Goal: Information Seeking & Learning: Understand process/instructions

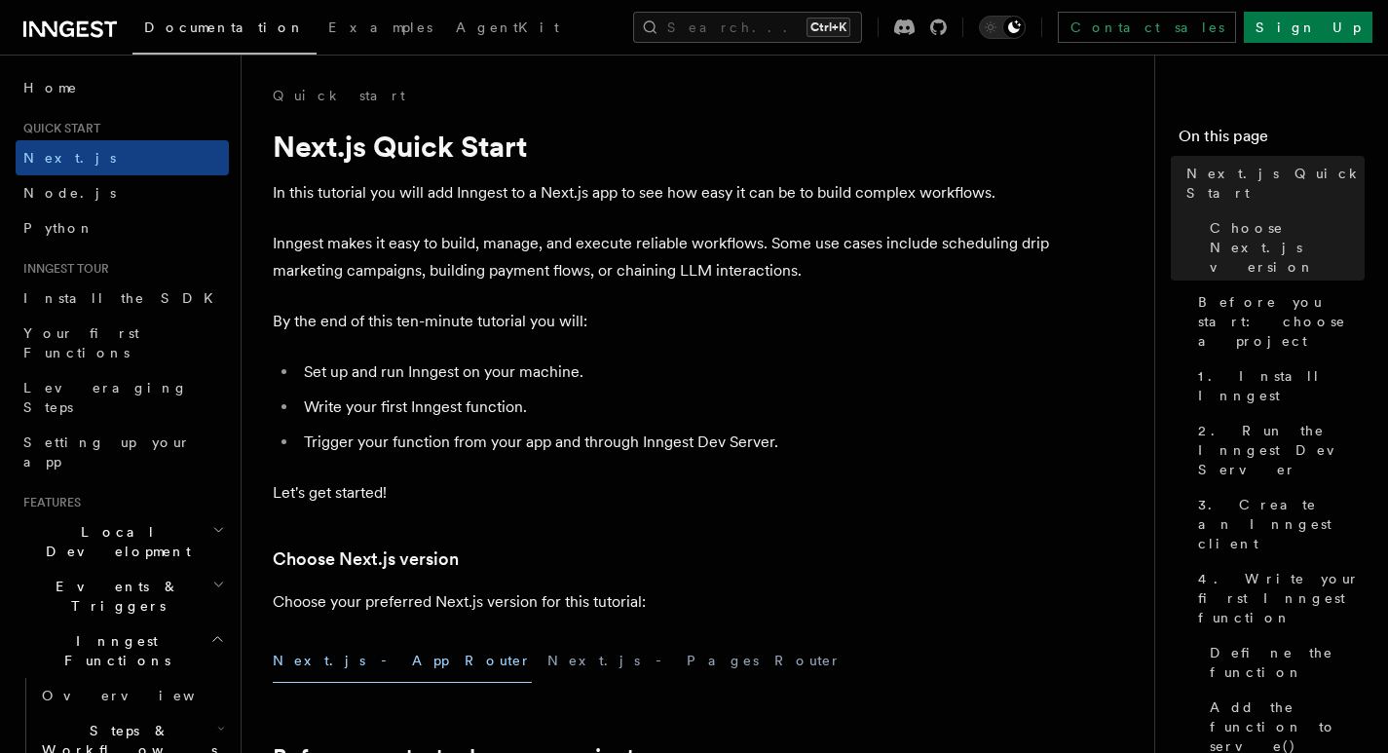
click at [500, 199] on p "In this tutorial you will add Inngest to a Next.js app to see how easy it can b…" at bounding box center [662, 192] width 779 height 27
click at [533, 181] on p "In this tutorial you will add Inngest to a Next.js app to see how easy it can b…" at bounding box center [662, 192] width 779 height 27
click at [438, 149] on h1 "Next.js Quick Start" at bounding box center [662, 146] width 779 height 35
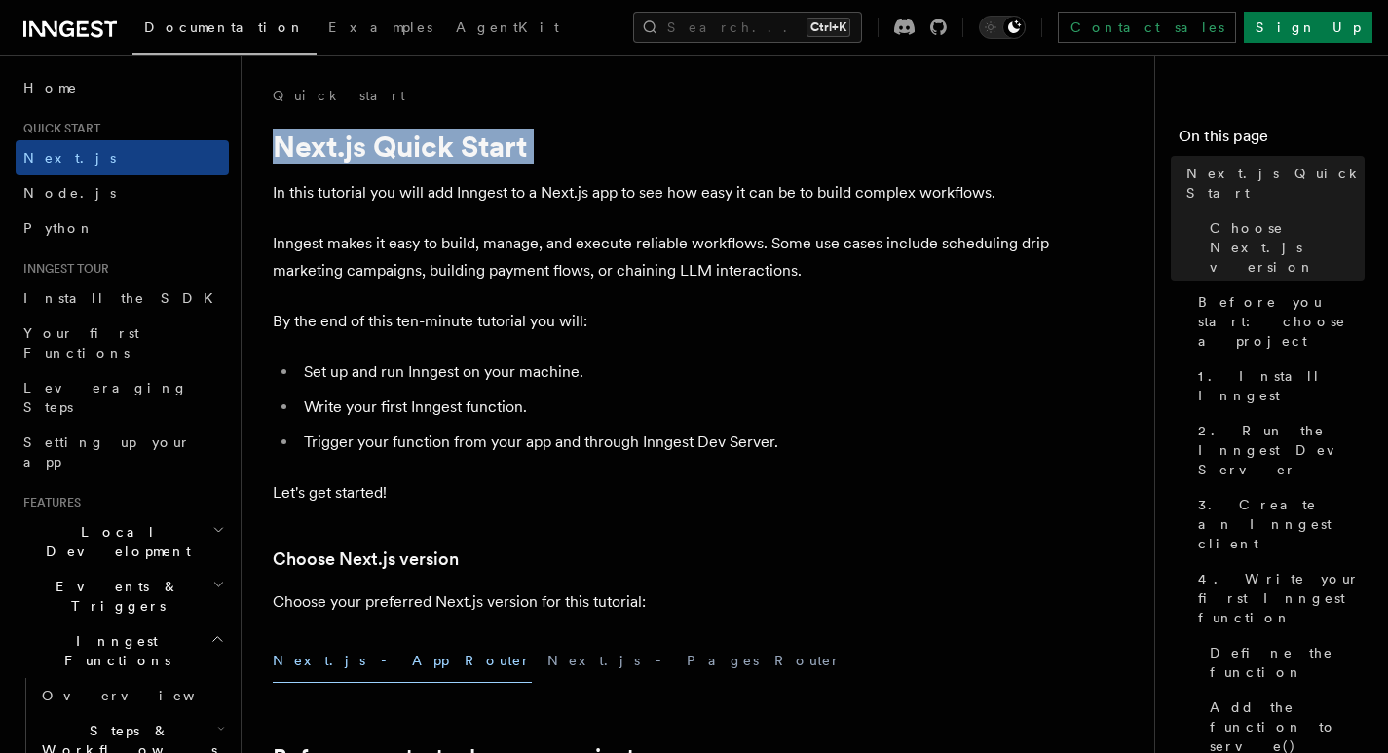
click at [438, 149] on h1 "Next.js Quick Start" at bounding box center [662, 146] width 779 height 35
click at [316, 156] on h1 "Next.js Quick Start" at bounding box center [662, 146] width 779 height 35
drag, startPoint x: 274, startPoint y: 138, endPoint x: 529, endPoint y: 151, distance: 255.5
click at [529, 151] on h1 "Next.js Quick Start" at bounding box center [662, 146] width 779 height 35
click at [366, 161] on h1 "Next.js Quick Start" at bounding box center [662, 146] width 779 height 35
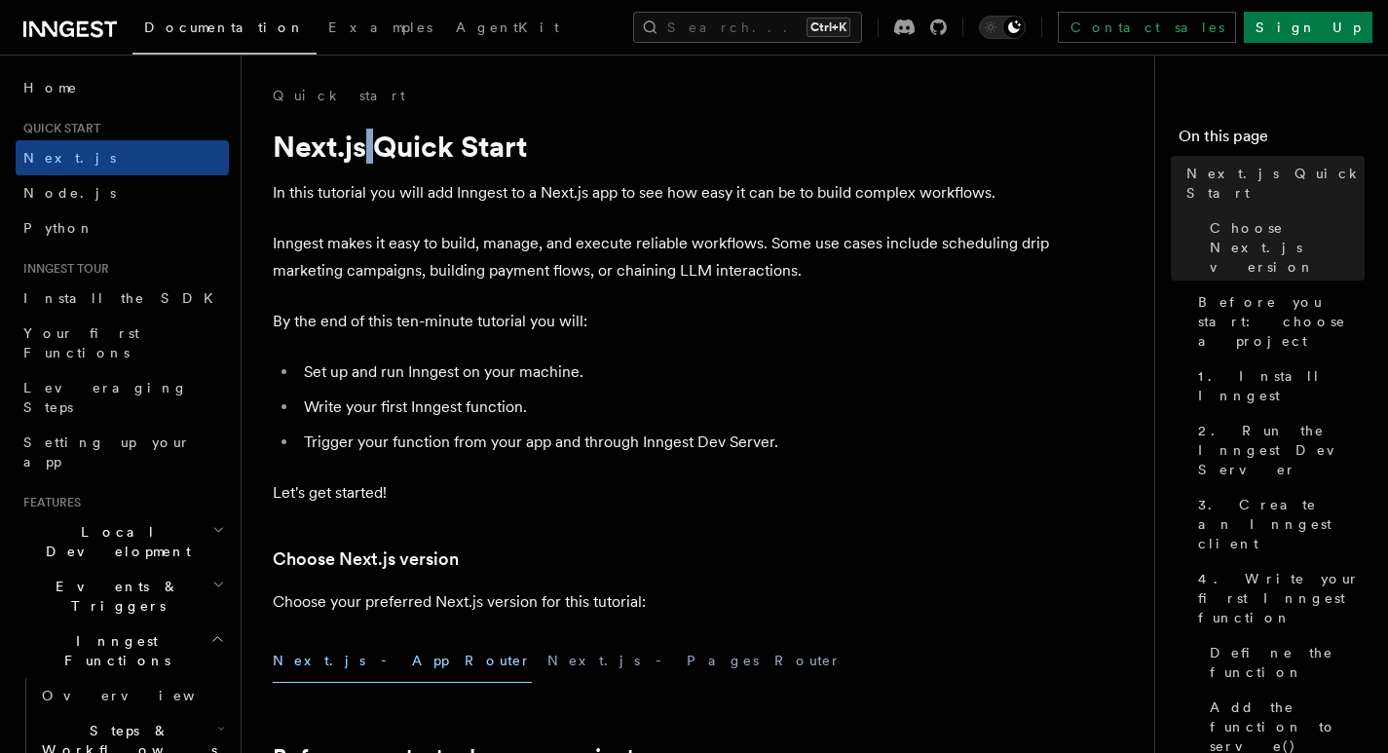
click at [366, 161] on h1 "Next.js Quick Start" at bounding box center [662, 146] width 779 height 35
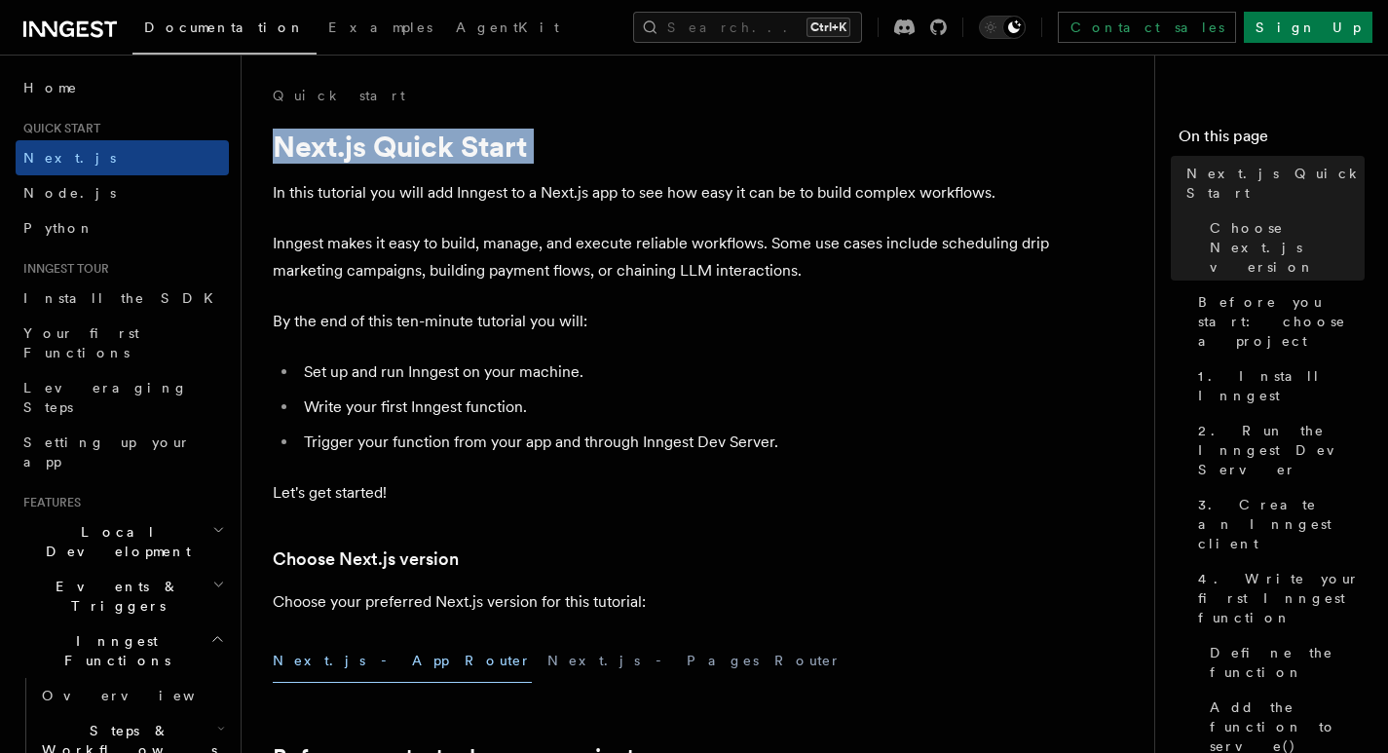
click at [366, 161] on h1 "Next.js Quick Start" at bounding box center [662, 146] width 779 height 35
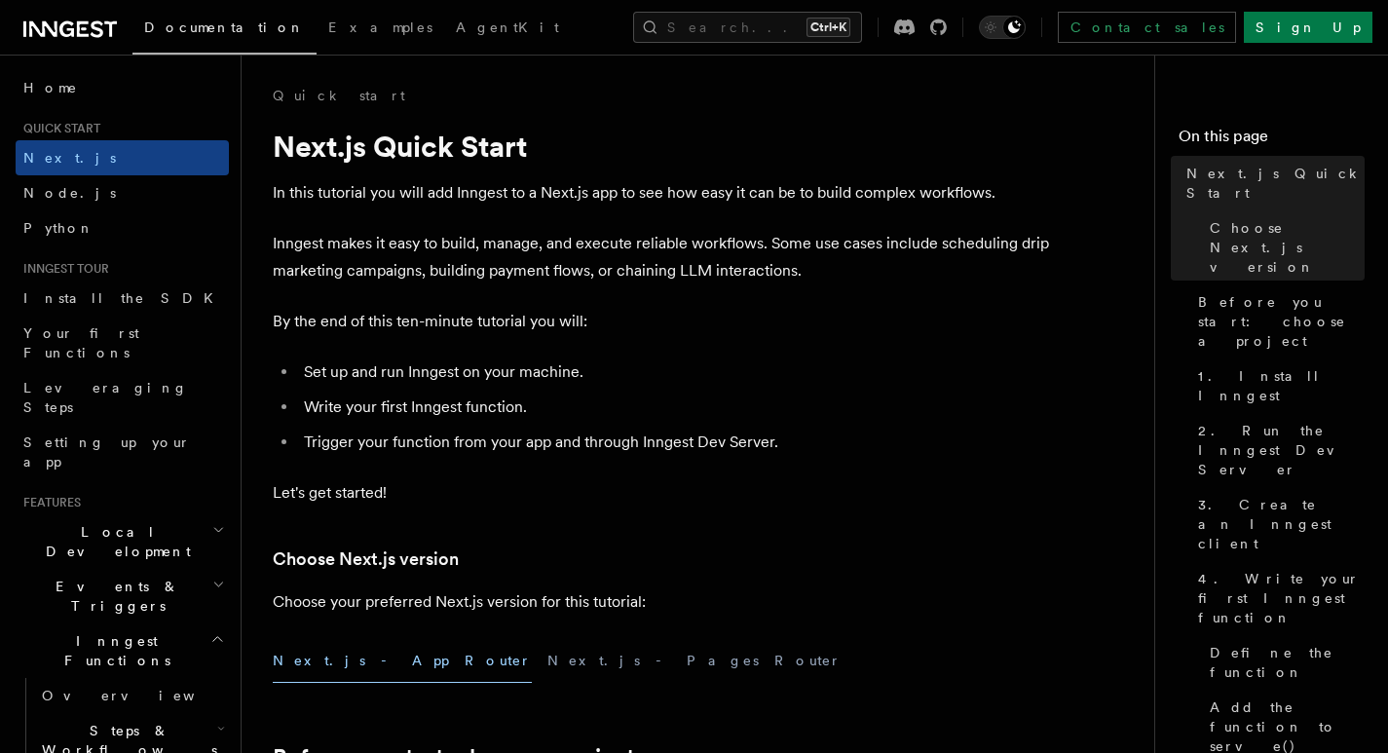
click at [471, 151] on h1 "Next.js Quick Start" at bounding box center [662, 146] width 779 height 35
click at [1000, 21] on icon "Toggle dark mode" at bounding box center [990, 27] width 19 height 19
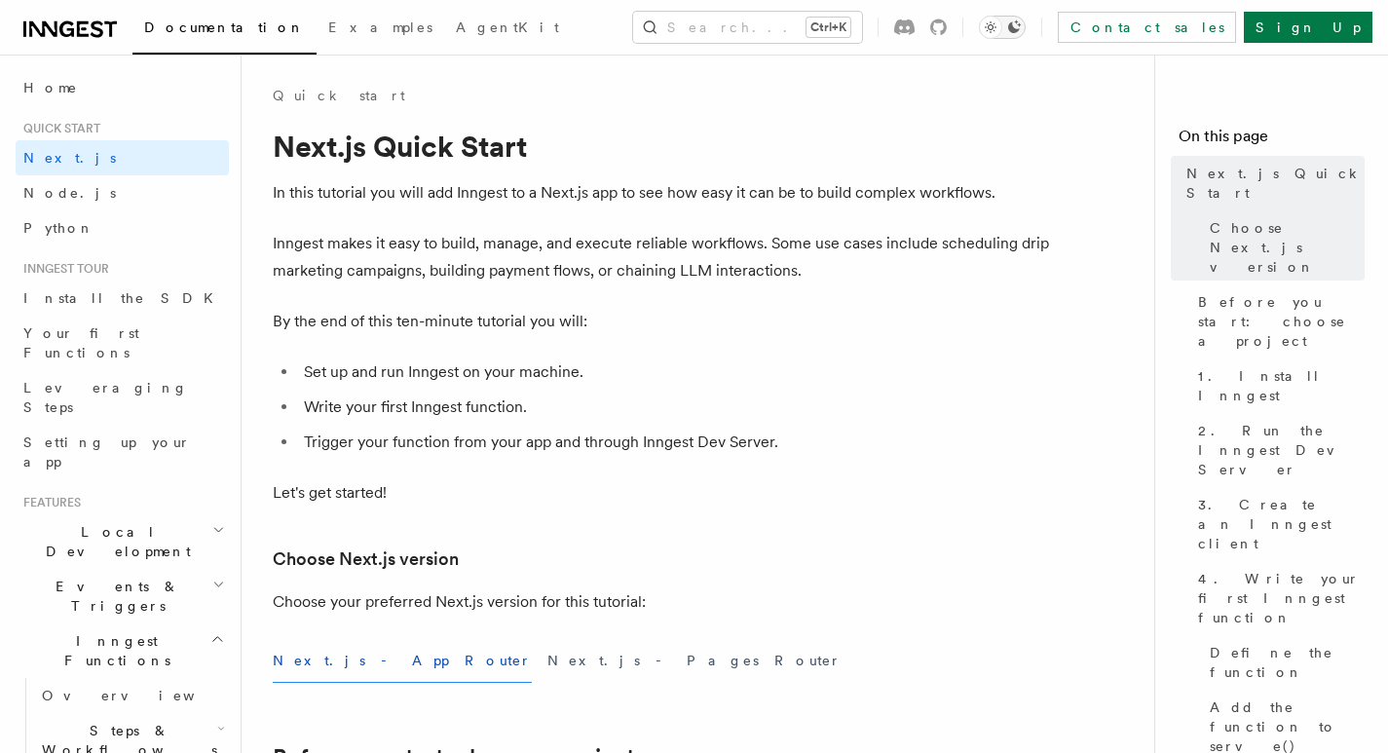
click at [1021, 25] on icon "Toggle dark mode" at bounding box center [1014, 26] width 13 height 13
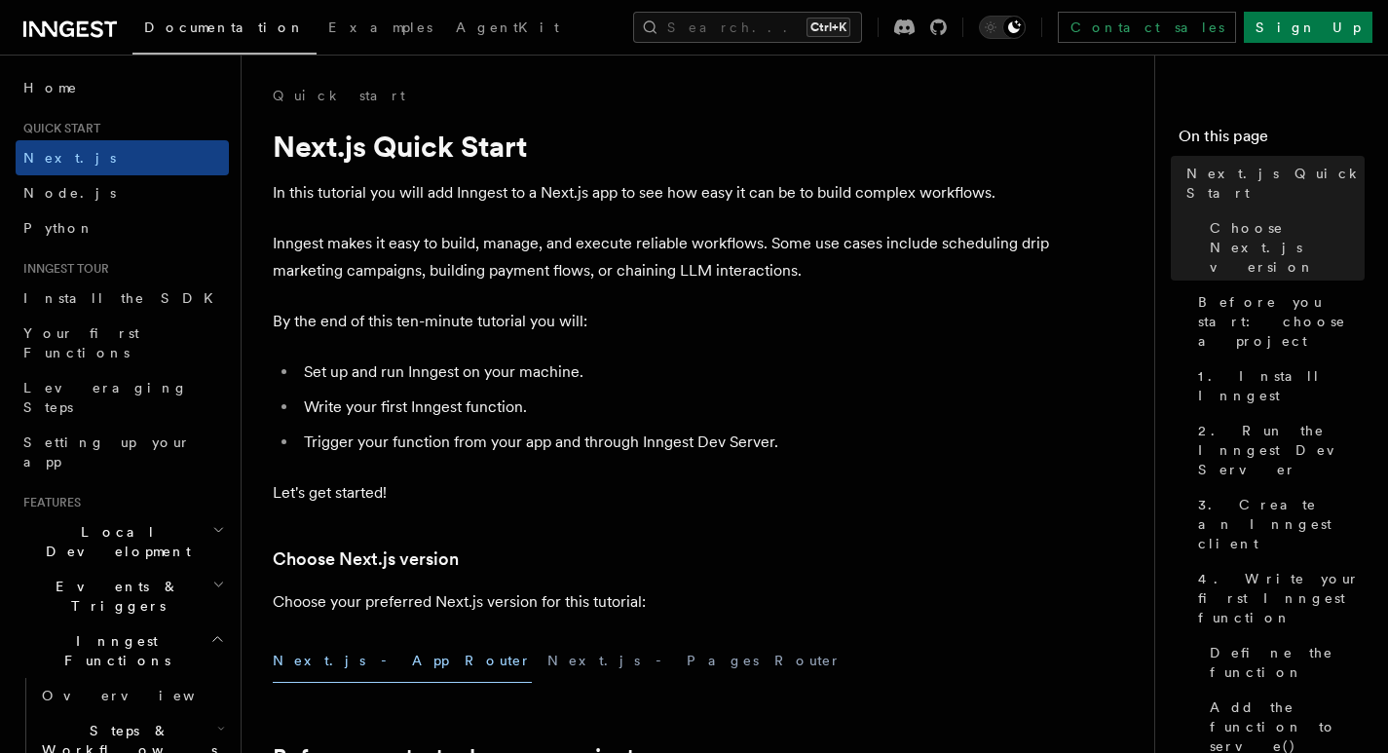
click at [842, 199] on p "In this tutorial you will add Inngest to a Next.js app to see how easy it can b…" at bounding box center [662, 192] width 779 height 27
